Goal: Task Accomplishment & Management: Use online tool/utility

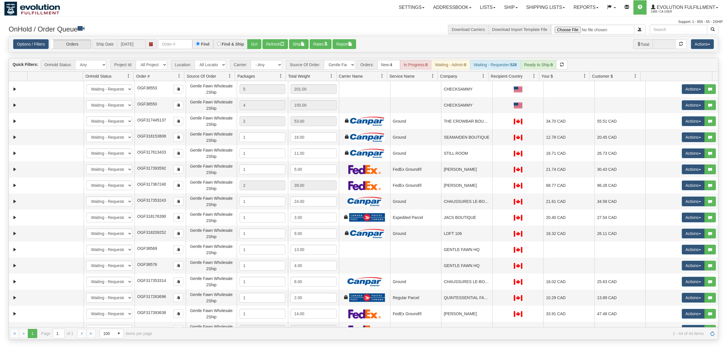
select select "Gentle Fawn Wholesale 2Ship"
click at [512, 6] on link "Ship" at bounding box center [511, 7] width 22 height 14
click at [496, 19] on link "Ship Screen" at bounding box center [496, 19] width 52 height 7
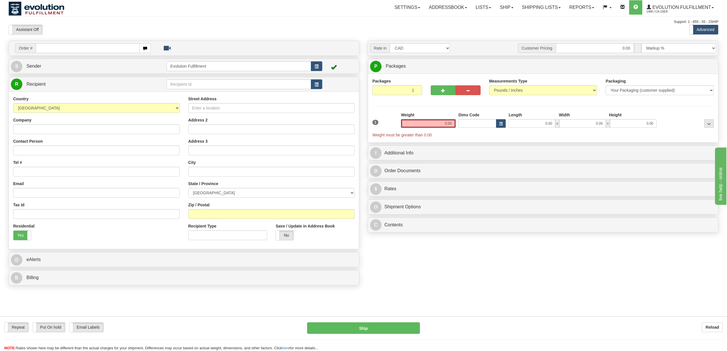
click at [63, 125] on div "Company" at bounding box center [96, 125] width 167 height 17
click at [61, 131] on input "Company" at bounding box center [96, 129] width 167 height 10
click at [34, 129] on input "Company" at bounding box center [96, 129] width 167 height 10
paste input "ON TREND"
type input "ON TREND"
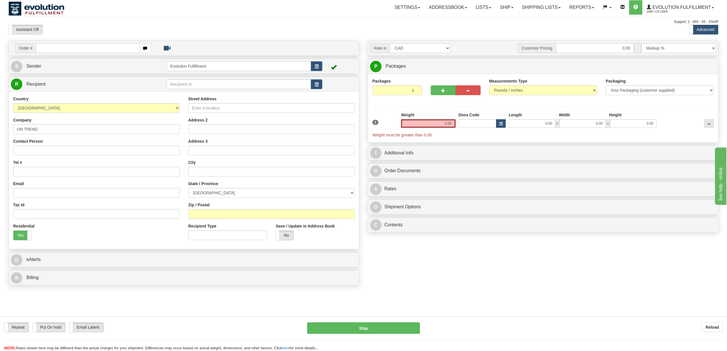
click at [64, 143] on div "Contact Person" at bounding box center [96, 146] width 167 height 17
click at [64, 149] on input "Contact Person" at bounding box center [96, 150] width 167 height 10
paste input "ARIANNA"
type input "ARIANNA"
click at [53, 171] on input "Tel #" at bounding box center [96, 172] width 167 height 10
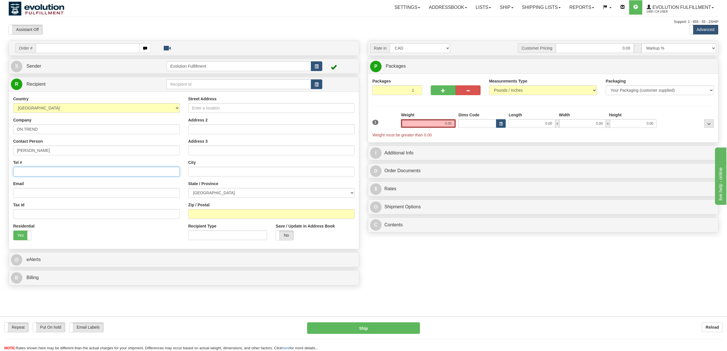
paste input "519) 777-4011"
click at [27, 172] on input "519) 777-4011" at bounding box center [96, 172] width 167 height 10
click at [33, 173] on input "519777-4011" at bounding box center [96, 172] width 167 height 10
click at [30, 173] on input "519777-4011" at bounding box center [96, 172] width 167 height 10
click at [31, 173] on input "519777-4011" at bounding box center [96, 172] width 167 height 10
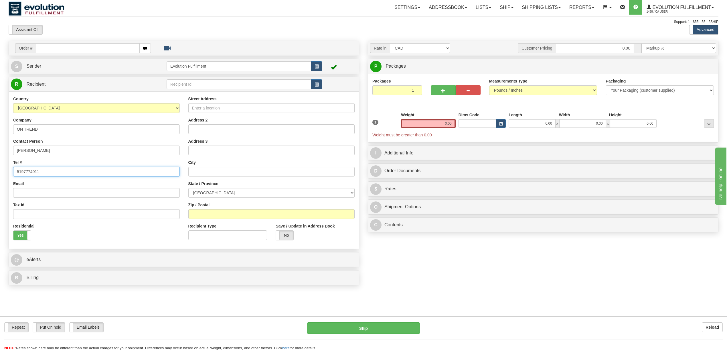
type input "5197774011"
click at [69, 197] on input "Email" at bounding box center [96, 193] width 167 height 10
paste input "ontrend18@gmail.com"
type input "ontrend18@gmail.com"
click at [218, 113] on input "Street Address" at bounding box center [271, 108] width 167 height 10
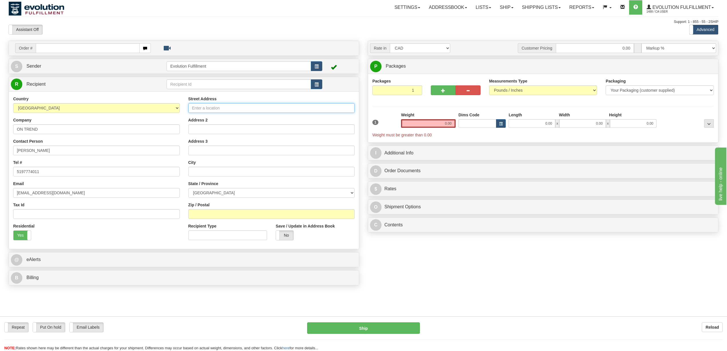
paste input "427 DUNDAS STREET"
type input "427 DUNDAS STREET"
drag, startPoint x: 207, startPoint y: 178, endPoint x: 203, endPoint y: 177, distance: 3.8
click at [207, 178] on div "Street Address 427 DUNDAS STREET Address 2 Address 3 City State / Province ALBE…" at bounding box center [271, 170] width 175 height 149
click at [203, 176] on input "text" at bounding box center [271, 172] width 167 height 10
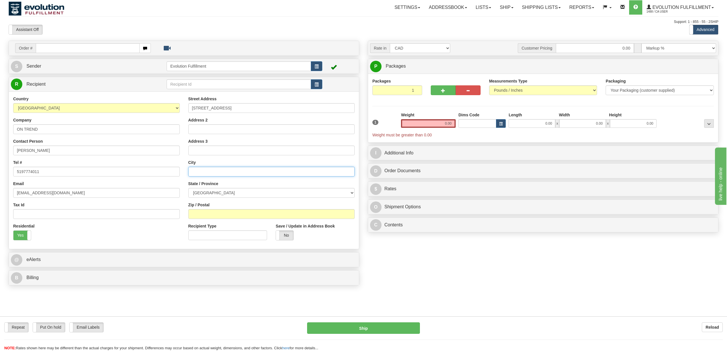
paste input "WOODSTOCK"
type input "WOODSTOCK"
click at [222, 193] on select "ALBERTA BRITISH COLUMBIA MANITOBA NEW BRUNSWICK NEWFOUNDLAND NOVA SCOTIA NUNAVU…" at bounding box center [271, 193] width 167 height 10
select select "ON"
click at [188, 189] on select "ALBERTA BRITISH COLUMBIA MANITOBA NEW BRUNSWICK NEWFOUNDLAND NOVA SCOTIA NUNAVU…" at bounding box center [271, 193] width 167 height 10
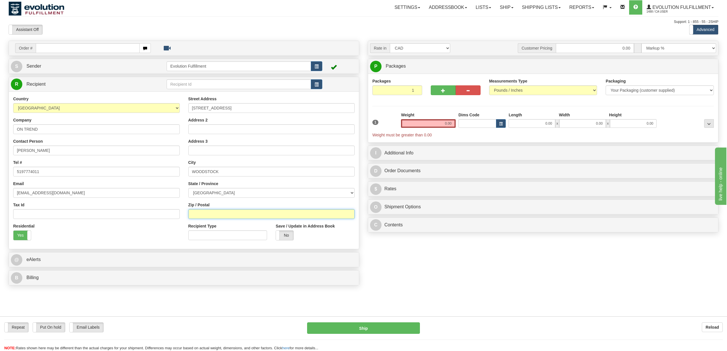
click at [227, 216] on input "Zip / Postal" at bounding box center [271, 214] width 167 height 10
paste input "N4S1B8"
type input "N4S1B8"
drag, startPoint x: 435, startPoint y: 124, endPoint x: 458, endPoint y: 129, distance: 23.9
click at [458, 129] on div "1 Weight 0.00 Dims Code 0.00" at bounding box center [543, 125] width 344 height 26
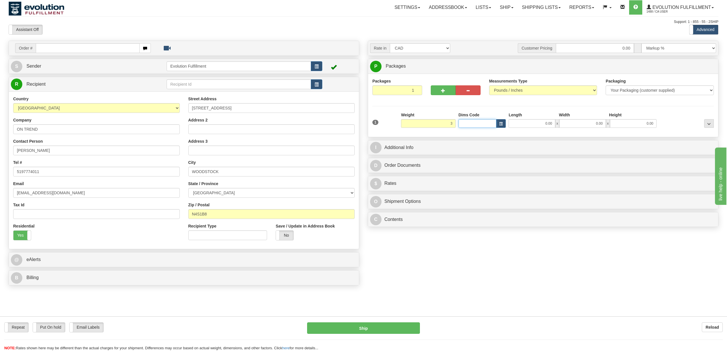
type input "3.00"
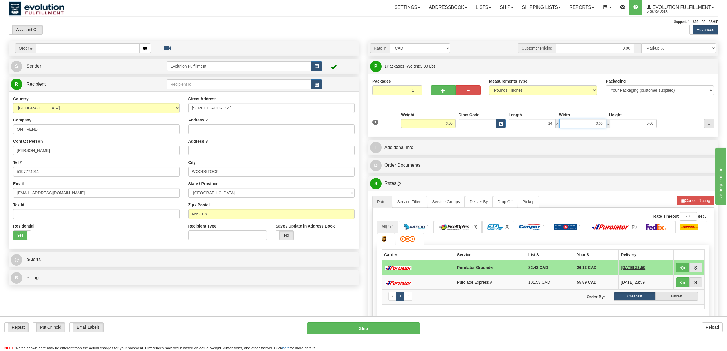
type input "14.00"
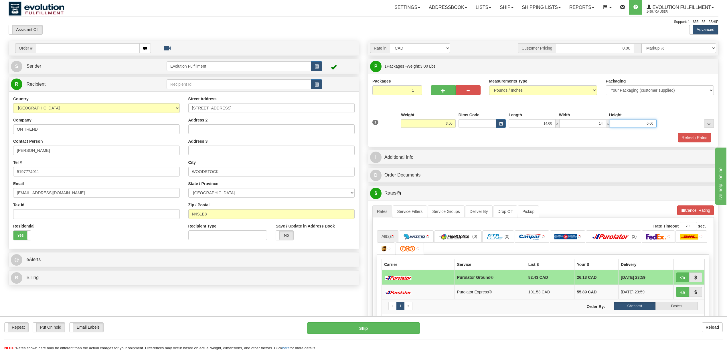
type input "14.00"
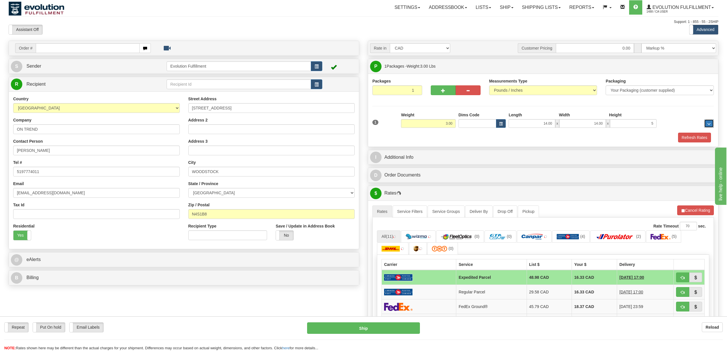
type input "5.00"
click at [700, 212] on button "Cancel Rating" at bounding box center [696, 210] width 37 height 10
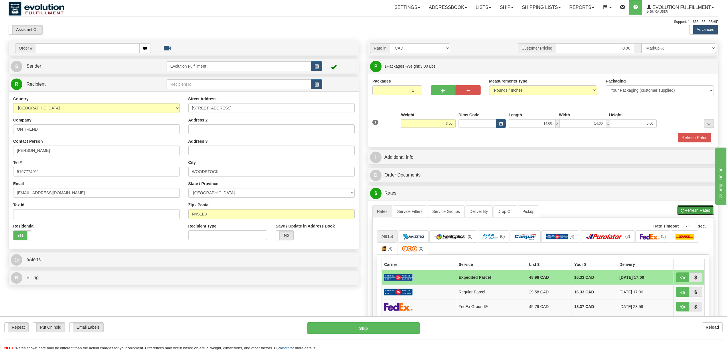
click at [700, 212] on button "Refresh Rates" at bounding box center [695, 210] width 37 height 10
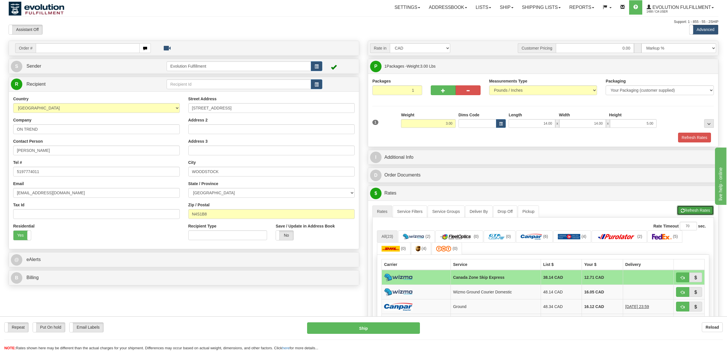
click at [693, 214] on button "Refresh Rates" at bounding box center [695, 210] width 37 height 10
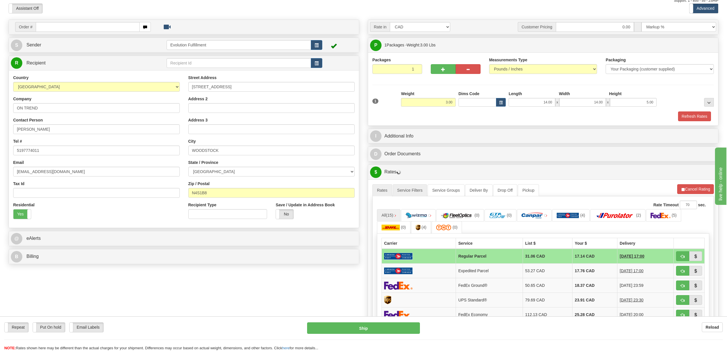
scroll to position [38, 0]
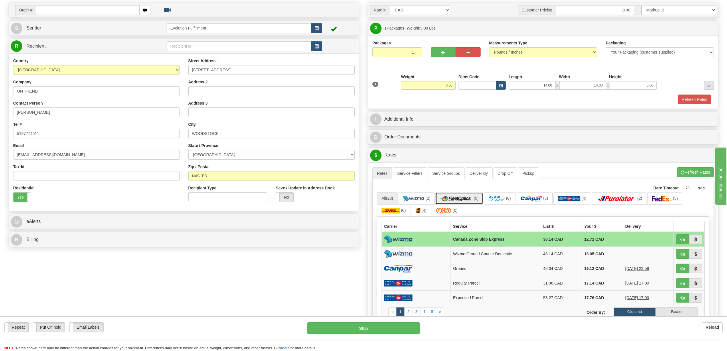
click at [470, 199] on img at bounding box center [456, 199] width 33 height 6
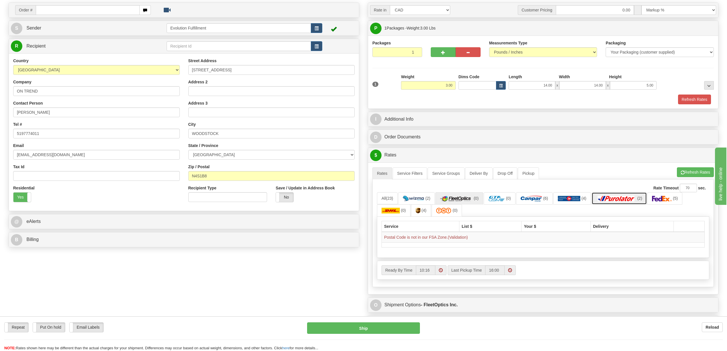
click at [629, 198] on img at bounding box center [616, 199] width 40 height 6
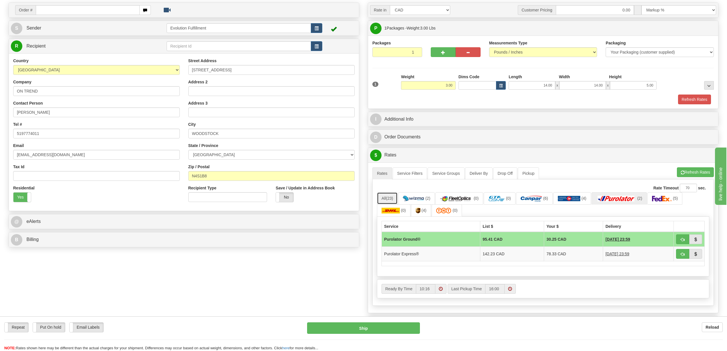
click at [388, 196] on link "All (23)" at bounding box center [387, 198] width 21 height 12
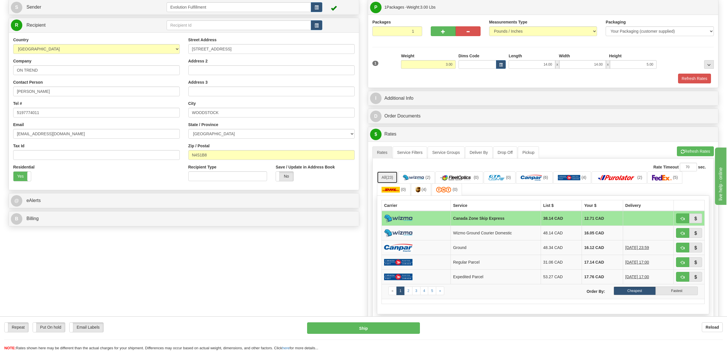
scroll to position [76, 0]
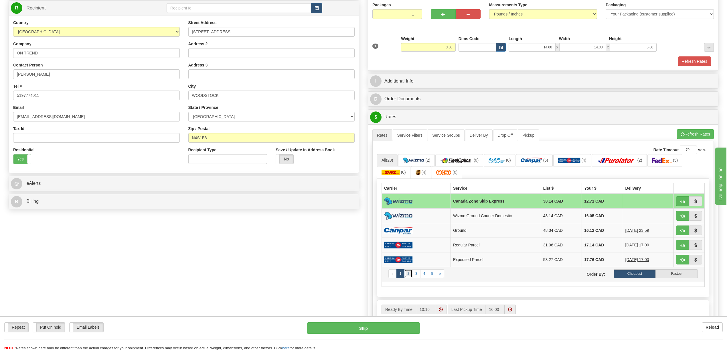
click at [409, 278] on link "2" at bounding box center [408, 273] width 8 height 9
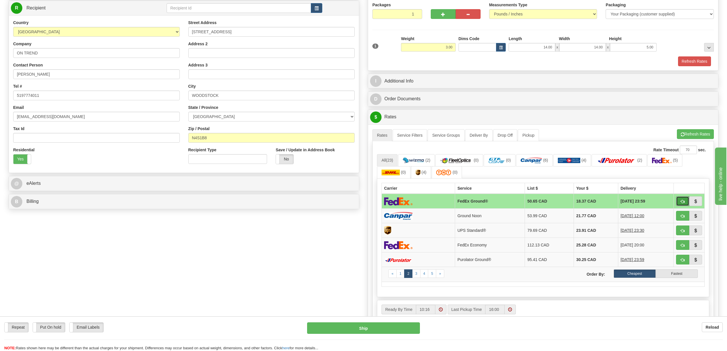
click at [680, 200] on button "button" at bounding box center [682, 201] width 13 height 10
type input "92"
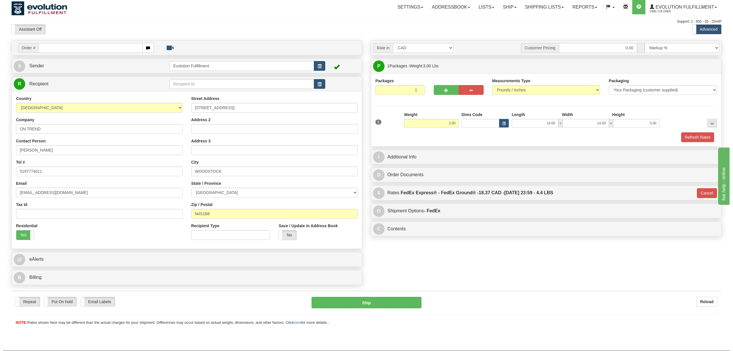
scroll to position [0, 0]
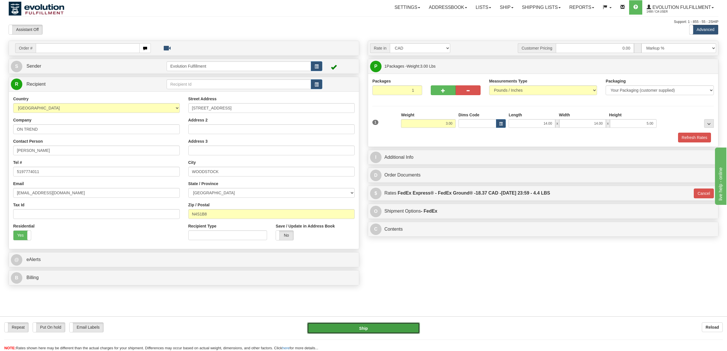
click at [359, 328] on button "Ship" at bounding box center [363, 327] width 113 height 11
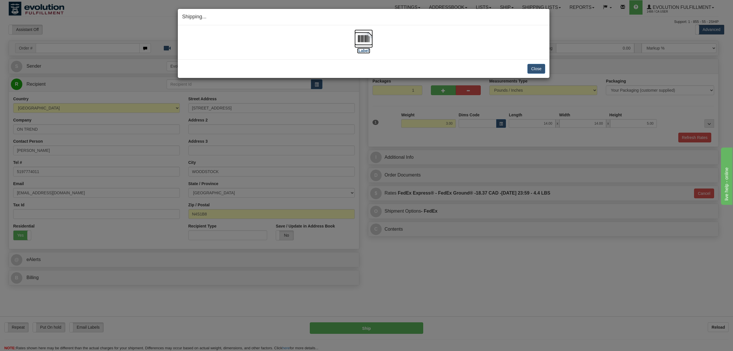
click at [363, 34] on img at bounding box center [364, 38] width 18 height 18
click at [542, 69] on button "Close" at bounding box center [536, 69] width 18 height 10
